Goal: Obtain resource: Download file/media

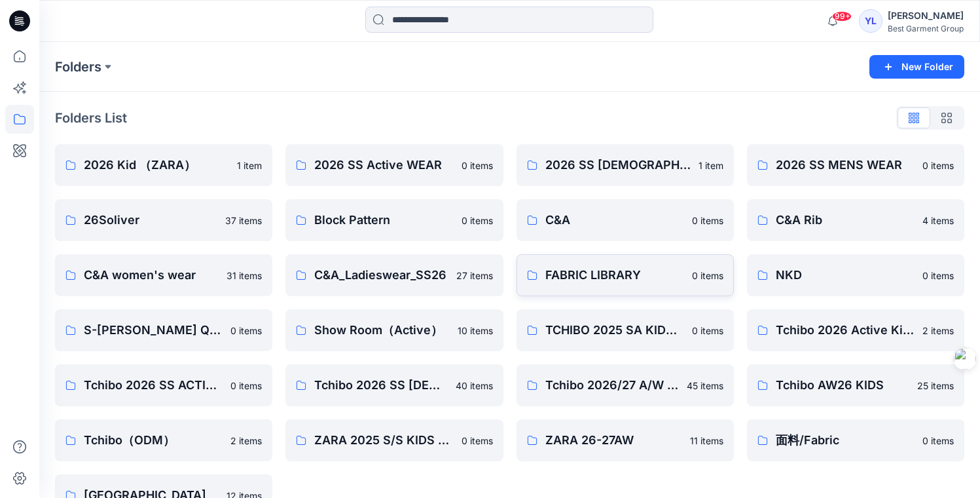
scroll to position [34, 0]
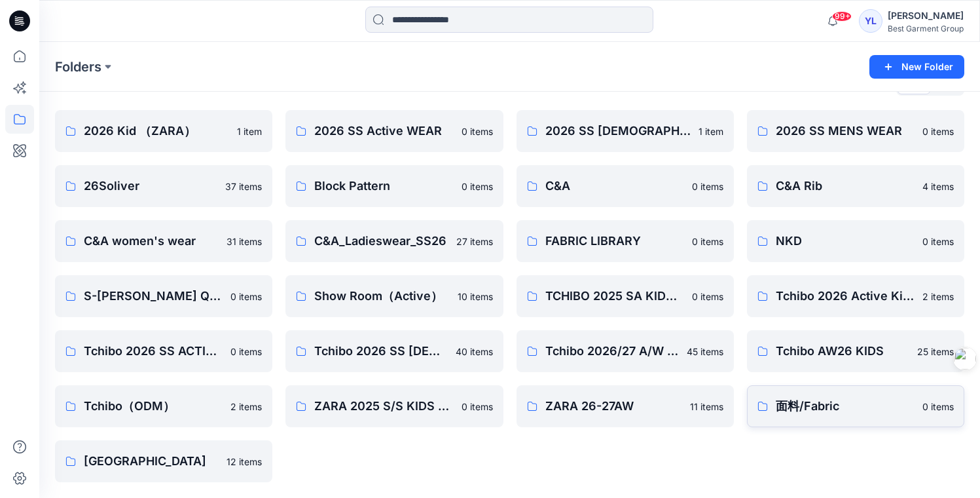
click at [858, 410] on p "面料/Fabric" at bounding box center [845, 406] width 139 height 18
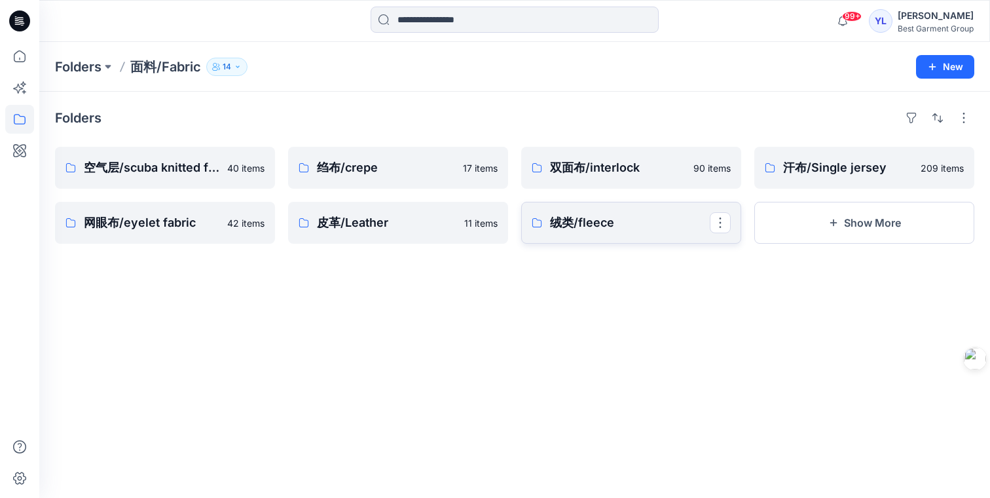
click at [630, 227] on p "绒类/fleece" at bounding box center [630, 222] width 160 height 18
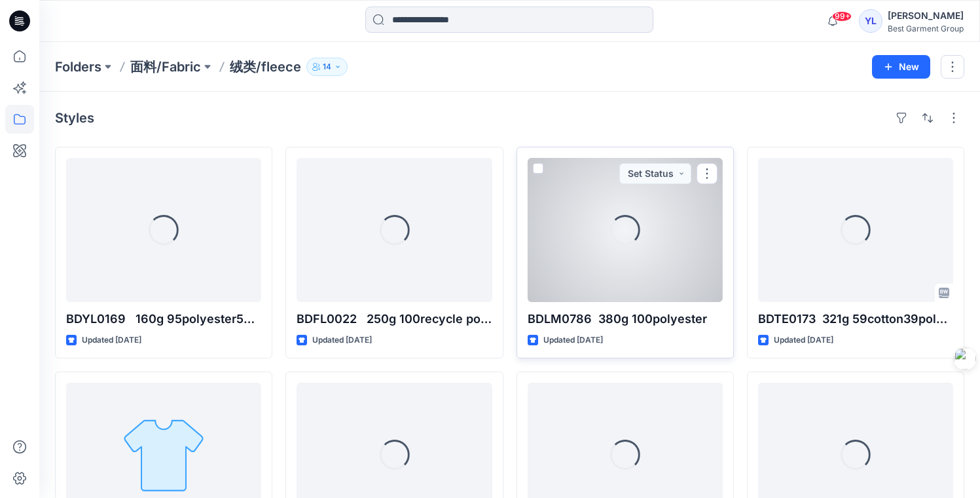
click at [625, 263] on div "Loading..." at bounding box center [625, 230] width 195 height 144
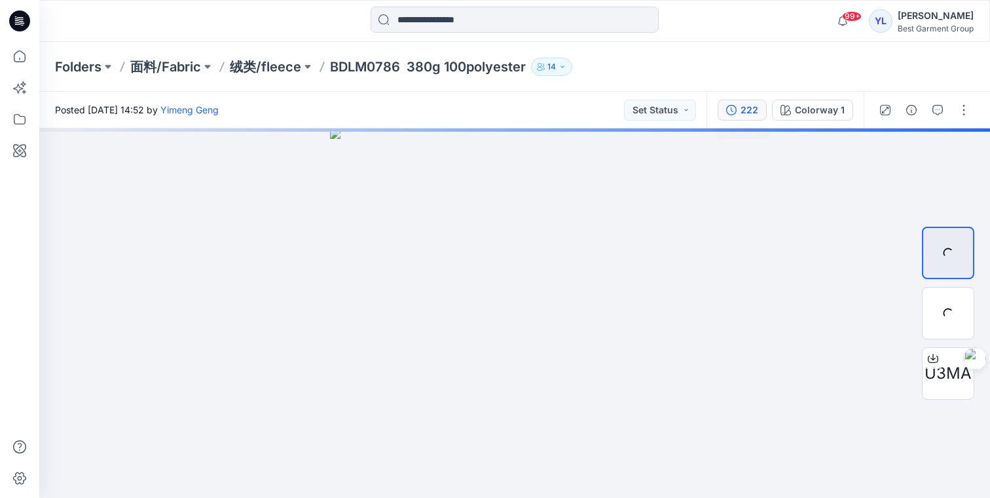
click at [747, 113] on div "222" at bounding box center [750, 110] width 18 height 14
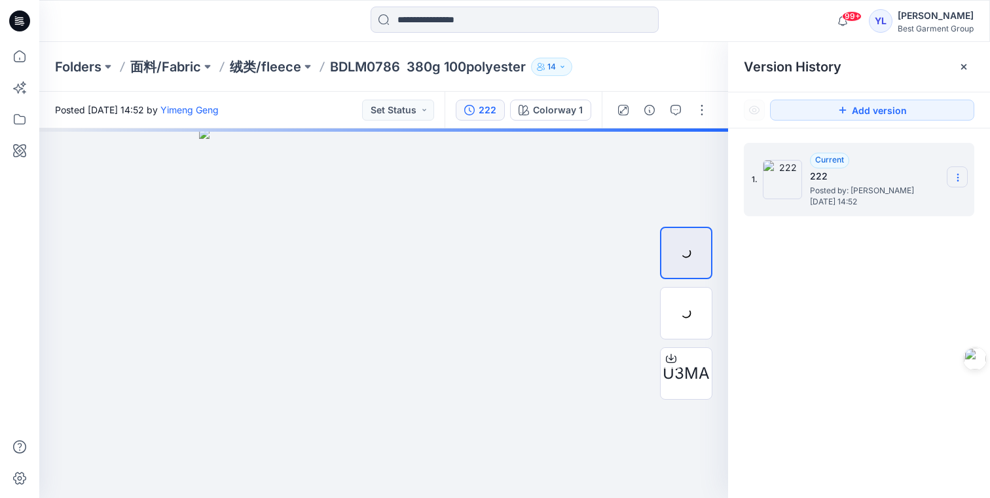
click at [957, 177] on icon at bounding box center [957, 177] width 1 height 1
click at [649, 73] on div "Folders 面料/Fabric 绒类/fleece BDLM0786 380g 100polyester 14" at bounding box center [463, 67] width 817 height 18
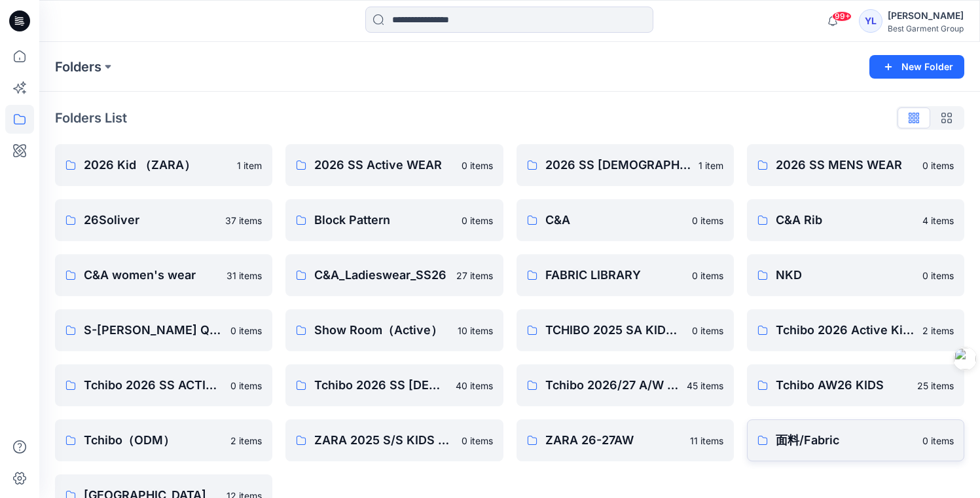
click at [830, 437] on p "面料/Fabric" at bounding box center [845, 440] width 139 height 18
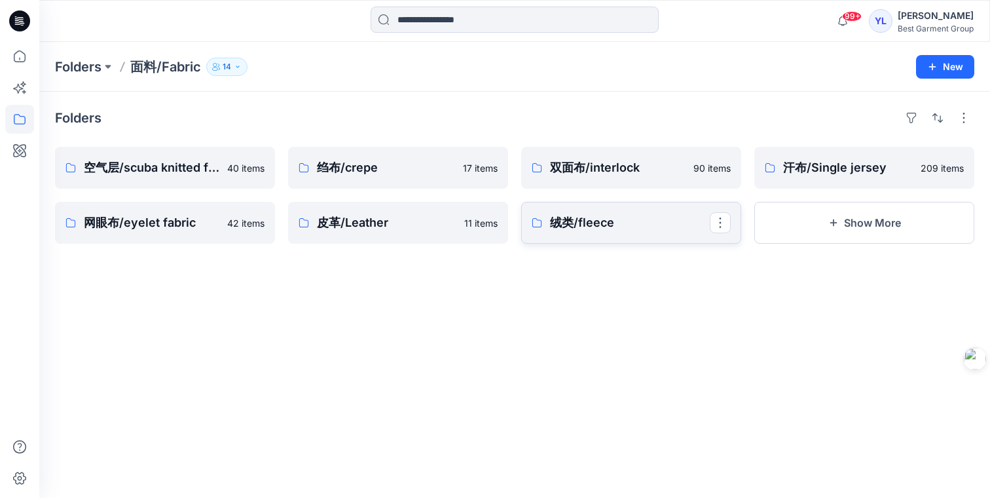
click at [566, 225] on p "绒类/fleece" at bounding box center [630, 222] width 160 height 18
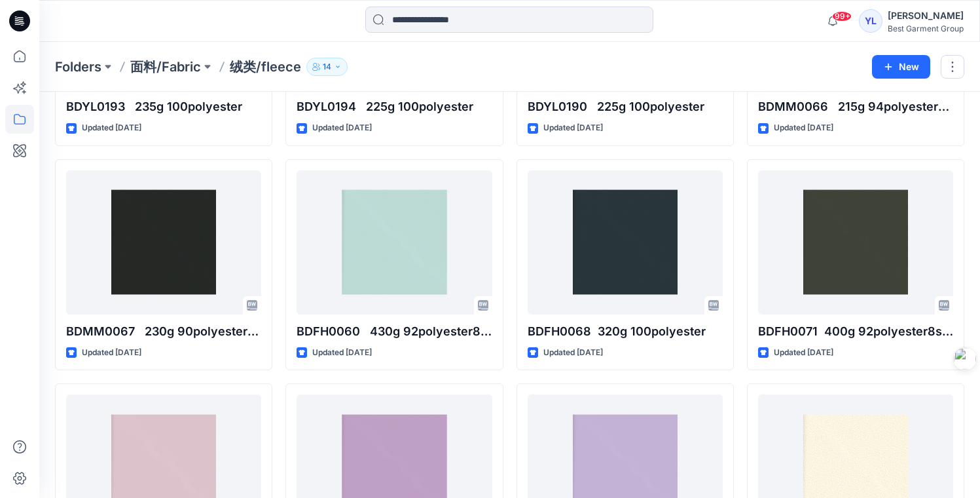
scroll to position [1708, 0]
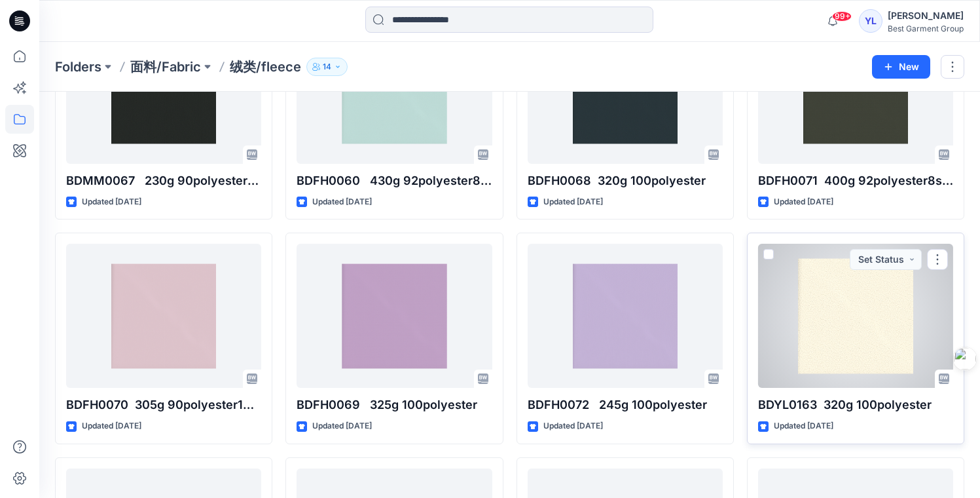
click at [837, 299] on div at bounding box center [855, 316] width 195 height 144
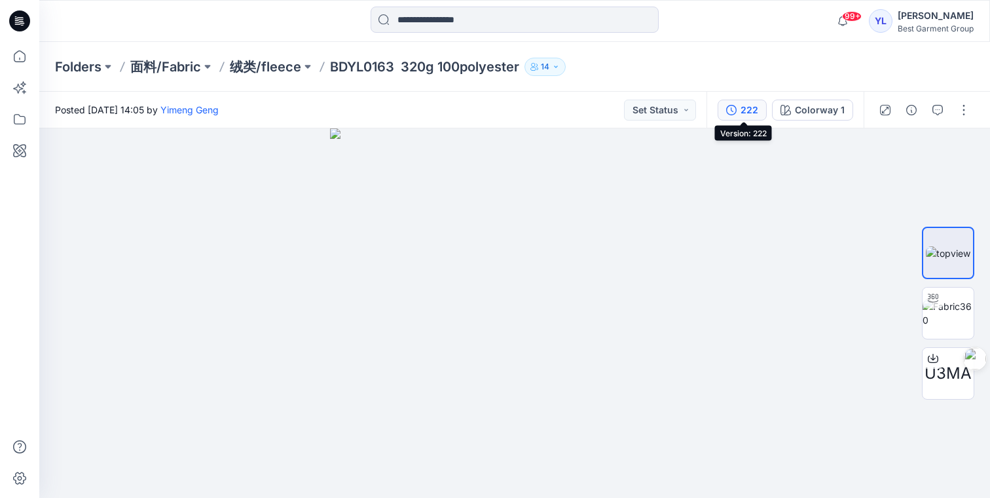
click at [742, 105] on div "222" at bounding box center [750, 110] width 18 height 14
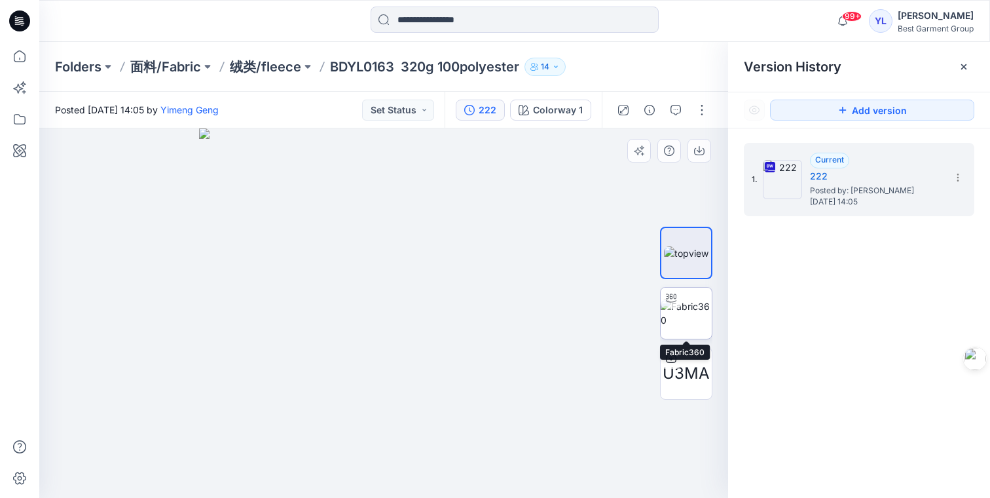
click at [701, 305] on img at bounding box center [686, 312] width 51 height 27
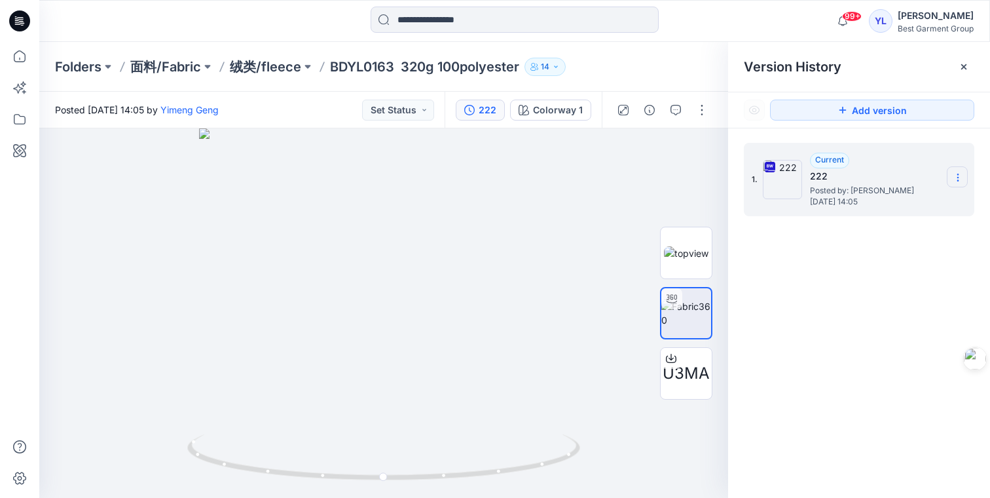
click at [955, 174] on icon at bounding box center [958, 177] width 10 height 10
click at [906, 199] on span "Download Source BW File" at bounding box center [892, 203] width 110 height 16
click at [265, 73] on p "绒类/fleece" at bounding box center [265, 67] width 71 height 18
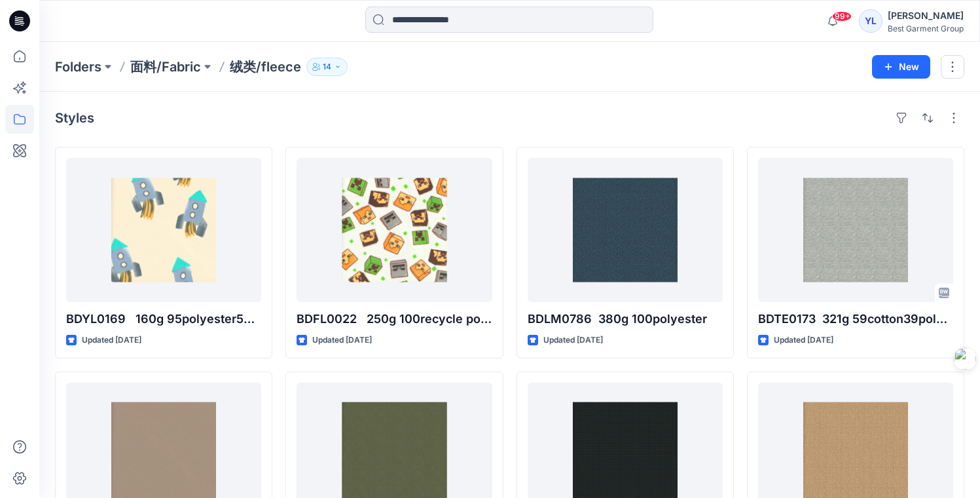
scroll to position [272, 0]
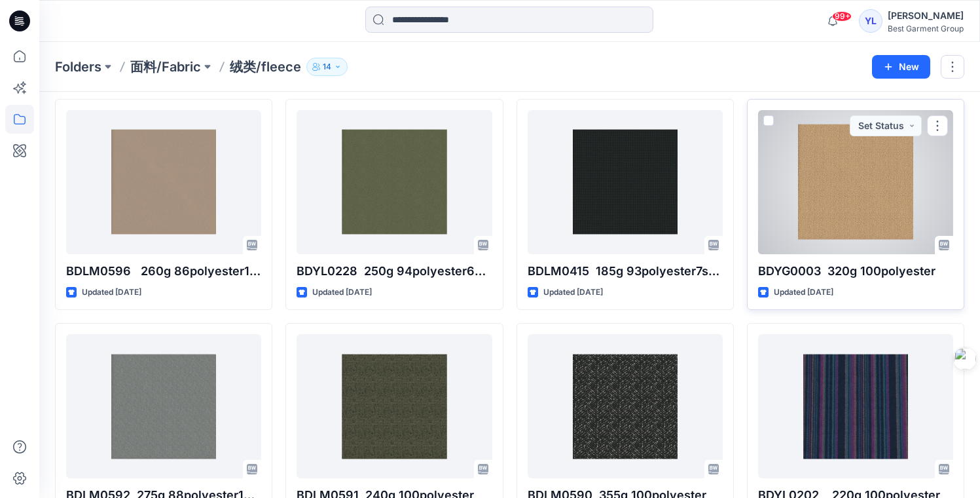
click at [852, 177] on div at bounding box center [855, 182] width 195 height 144
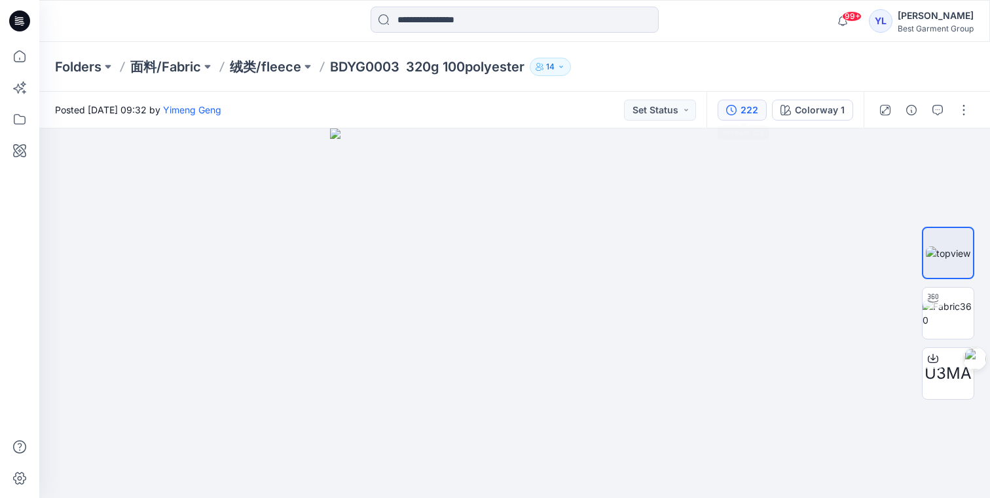
click at [744, 108] on div "222" at bounding box center [750, 110] width 18 height 14
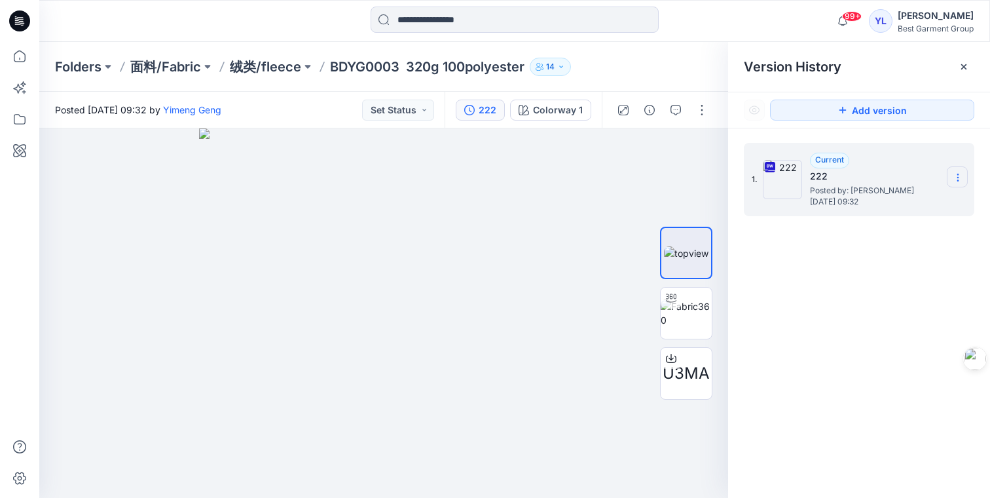
click at [959, 177] on icon at bounding box center [958, 177] width 10 height 10
click at [888, 206] on span "Download Source BW File" at bounding box center [892, 203] width 110 height 16
click at [263, 67] on p "绒类/fleece" at bounding box center [265, 67] width 71 height 18
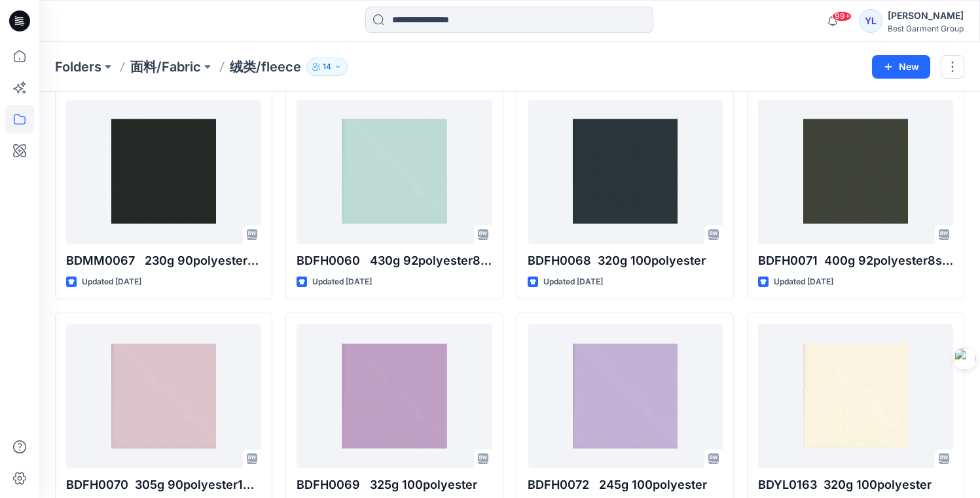
scroll to position [1740, 0]
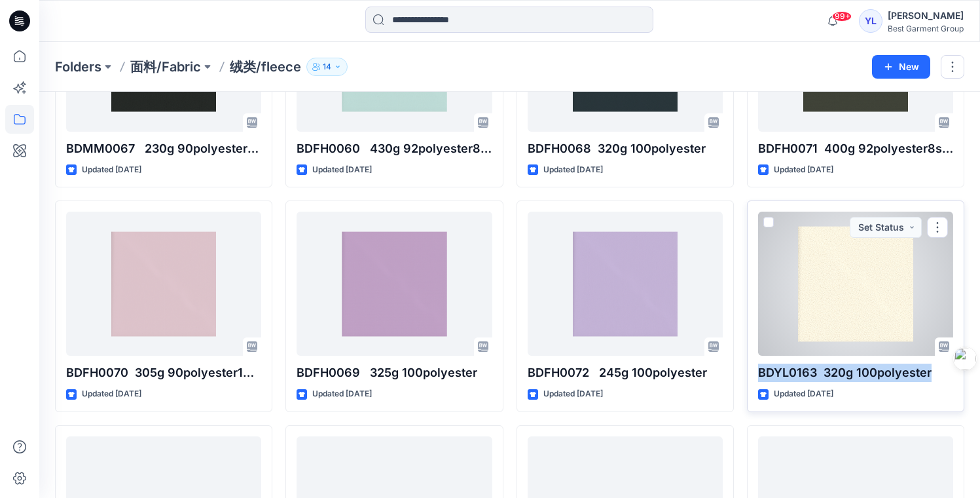
drag, startPoint x: 760, startPoint y: 365, endPoint x: 928, endPoint y: 365, distance: 168.3
click at [928, 365] on p "BDYL0163 320g 100polyester" at bounding box center [855, 372] width 195 height 18
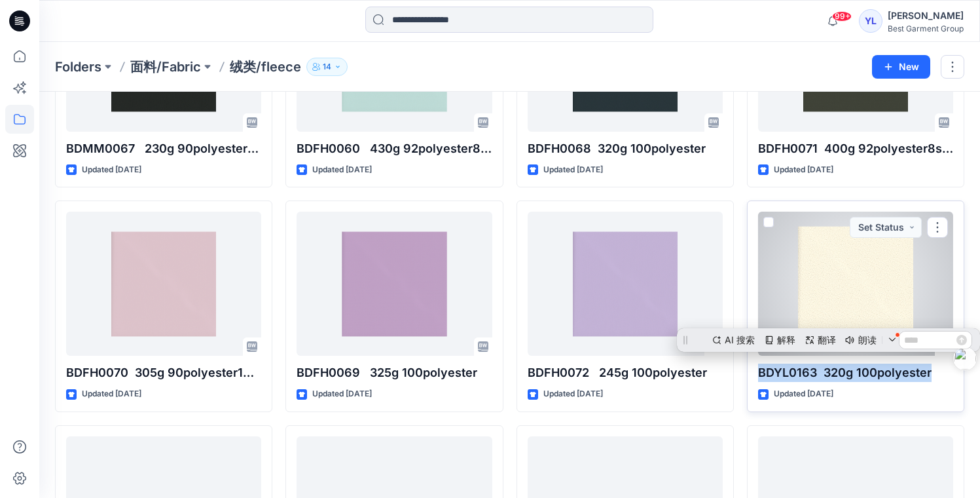
scroll to position [0, 0]
copy p "BDYL0163 320g 100polyester"
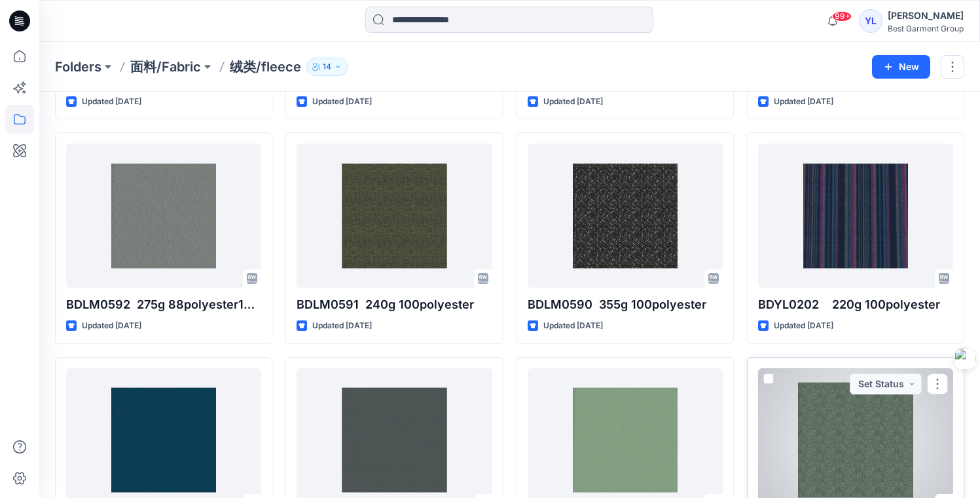
scroll to position [192, 0]
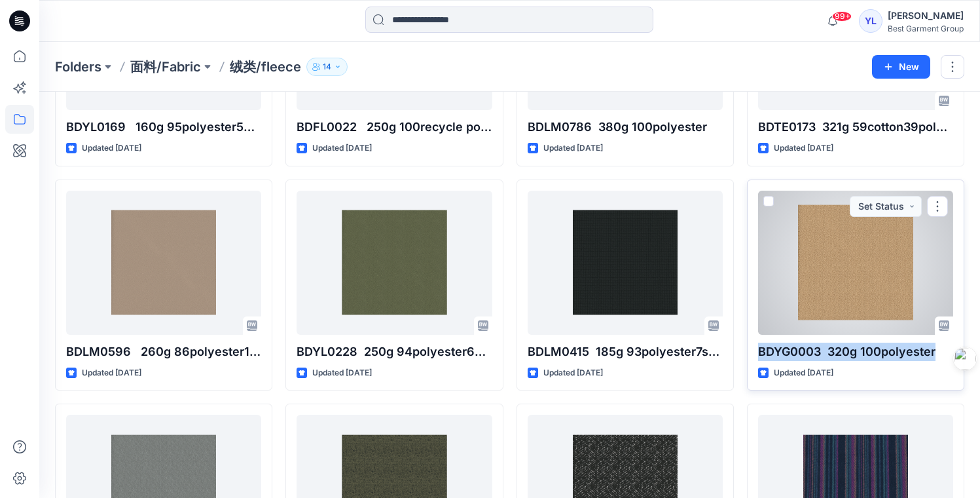
drag, startPoint x: 758, startPoint y: 352, endPoint x: 934, endPoint y: 346, distance: 175.6
click at [934, 346] on p "BDYG0003 320g 100polyester" at bounding box center [855, 351] width 195 height 18
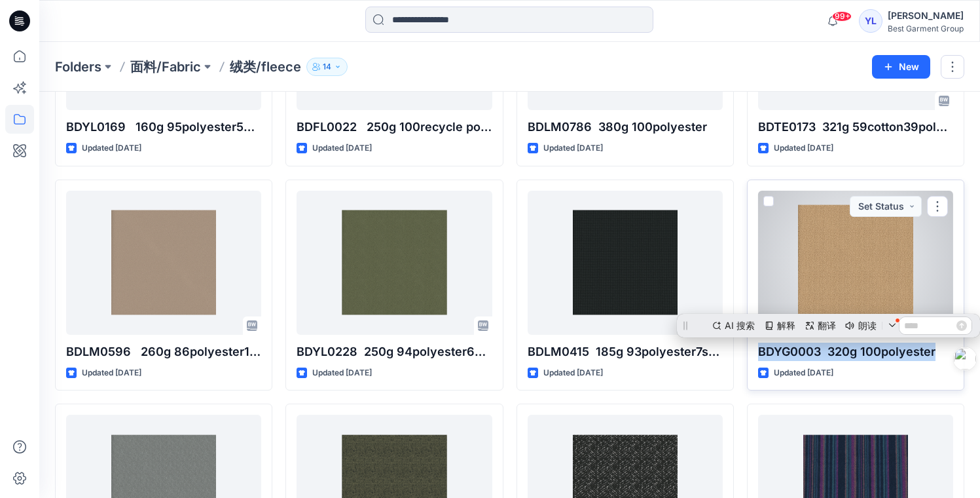
copy p "BDYG0003 320g 100polyester"
